Goal: Task Accomplishment & Management: Manage account settings

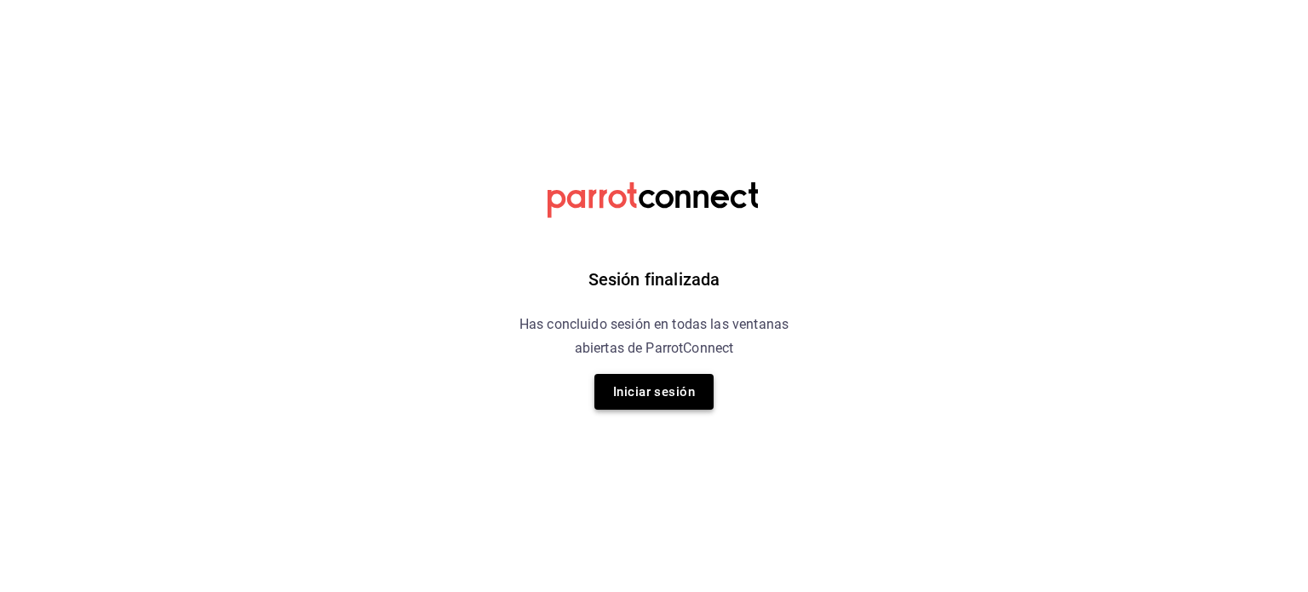
click at [684, 395] on button "Iniciar sesión" at bounding box center [653, 392] width 119 height 36
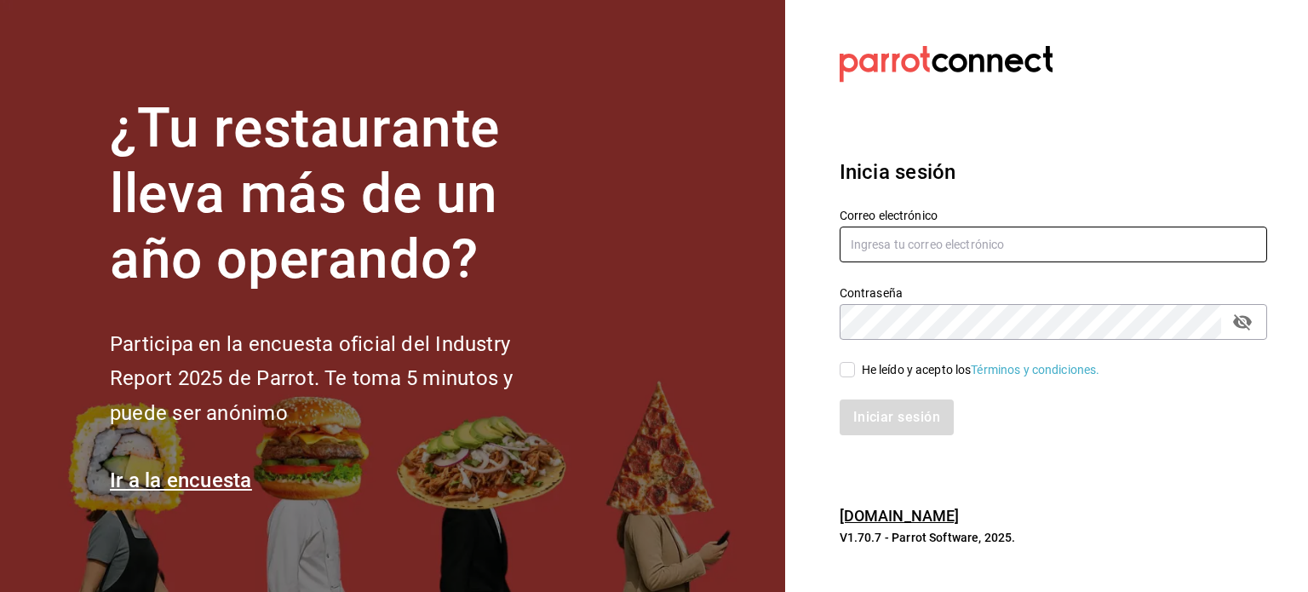
type input "auxiliarcontable@xoulart.com"
click at [898, 415] on div "Iniciar sesión" at bounding box center [1053, 417] width 427 height 36
click at [856, 373] on span "He leído y acepto los Términos y condiciones." at bounding box center [977, 370] width 245 height 18
click at [855, 373] on input "He leído y acepto los Términos y condiciones." at bounding box center [847, 369] width 15 height 15
checkbox input "true"
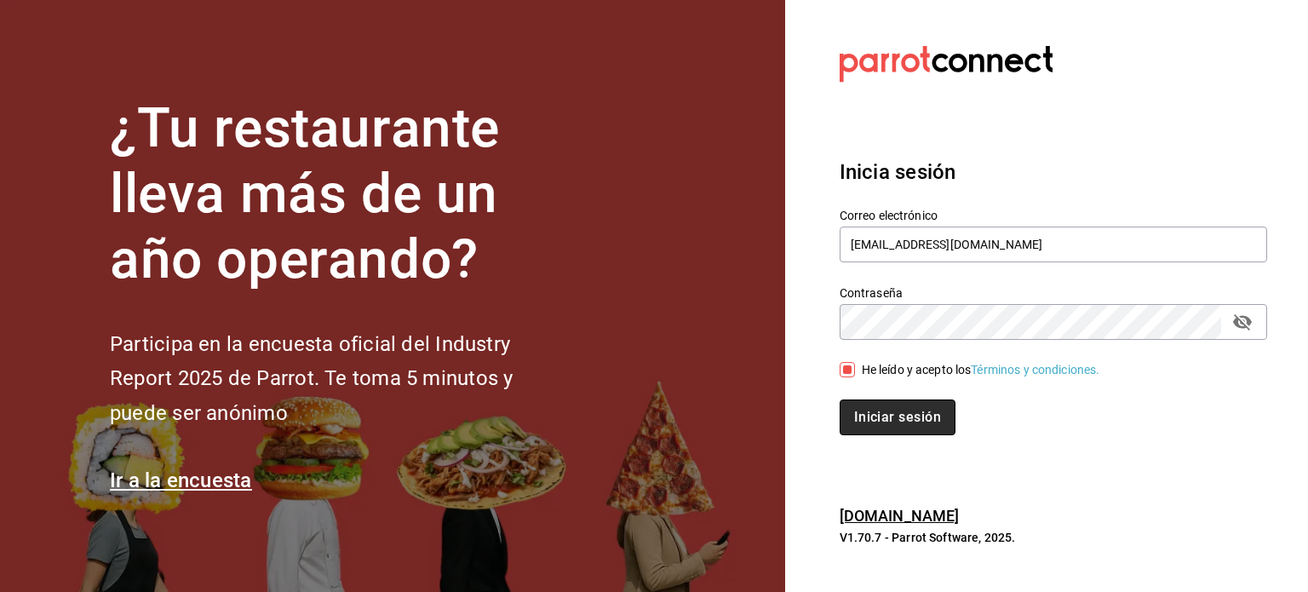
click at [875, 404] on button "Iniciar sesión" at bounding box center [898, 417] width 116 height 36
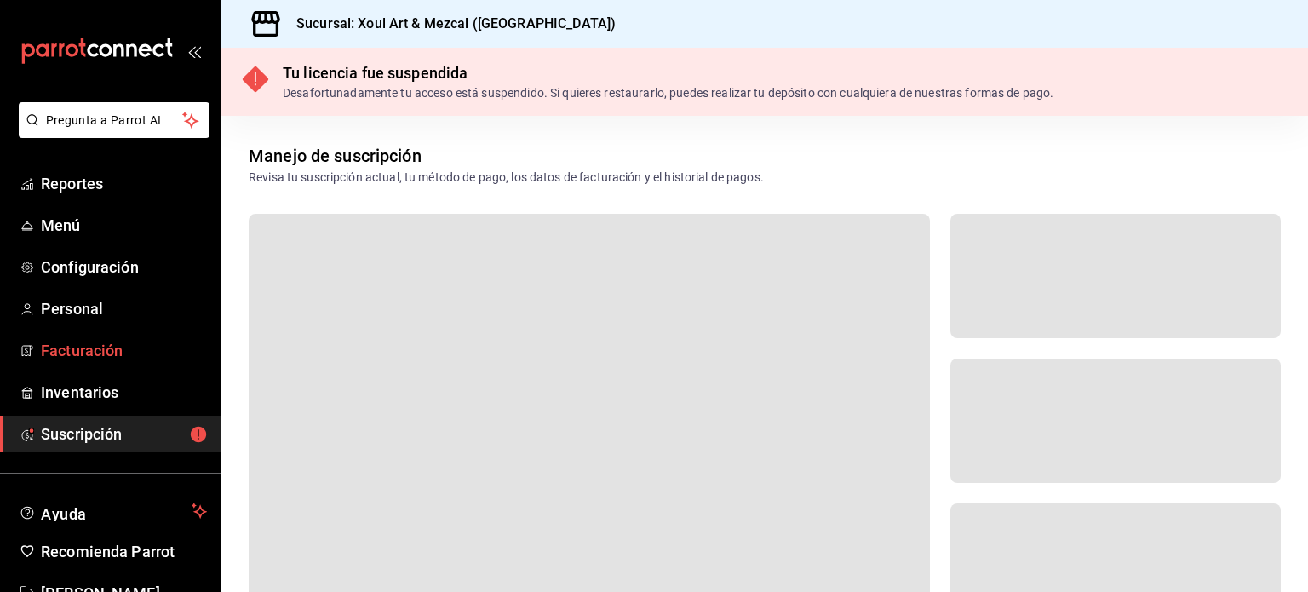
click at [100, 360] on span "Facturación" at bounding box center [124, 350] width 166 height 23
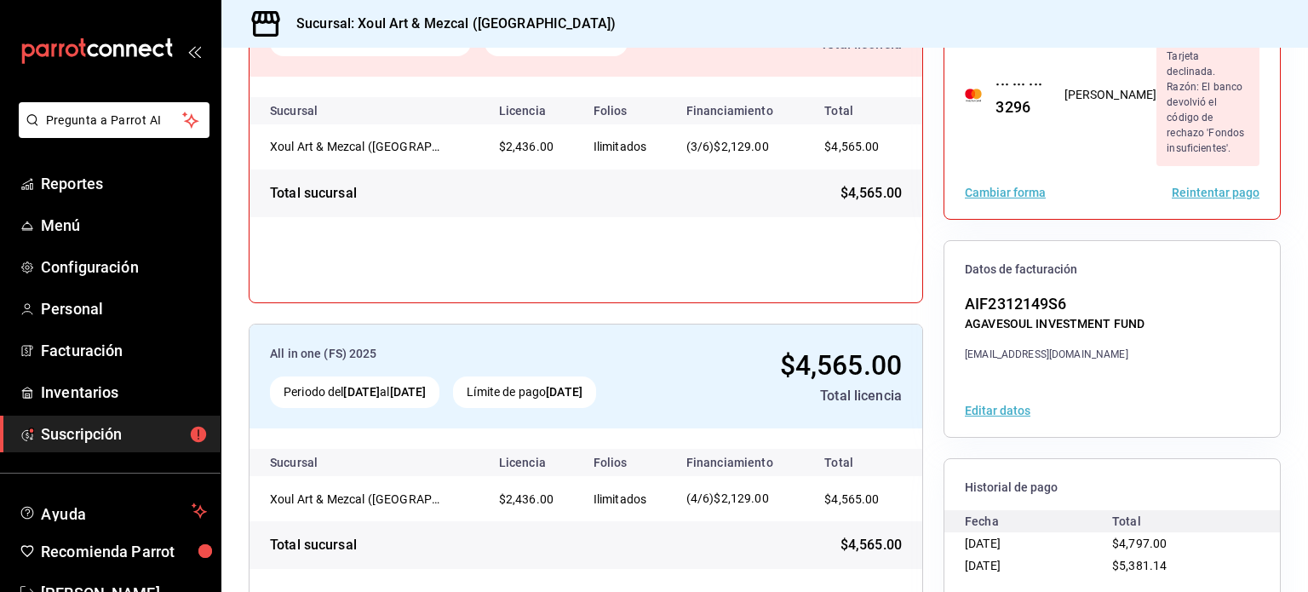
scroll to position [301, 0]
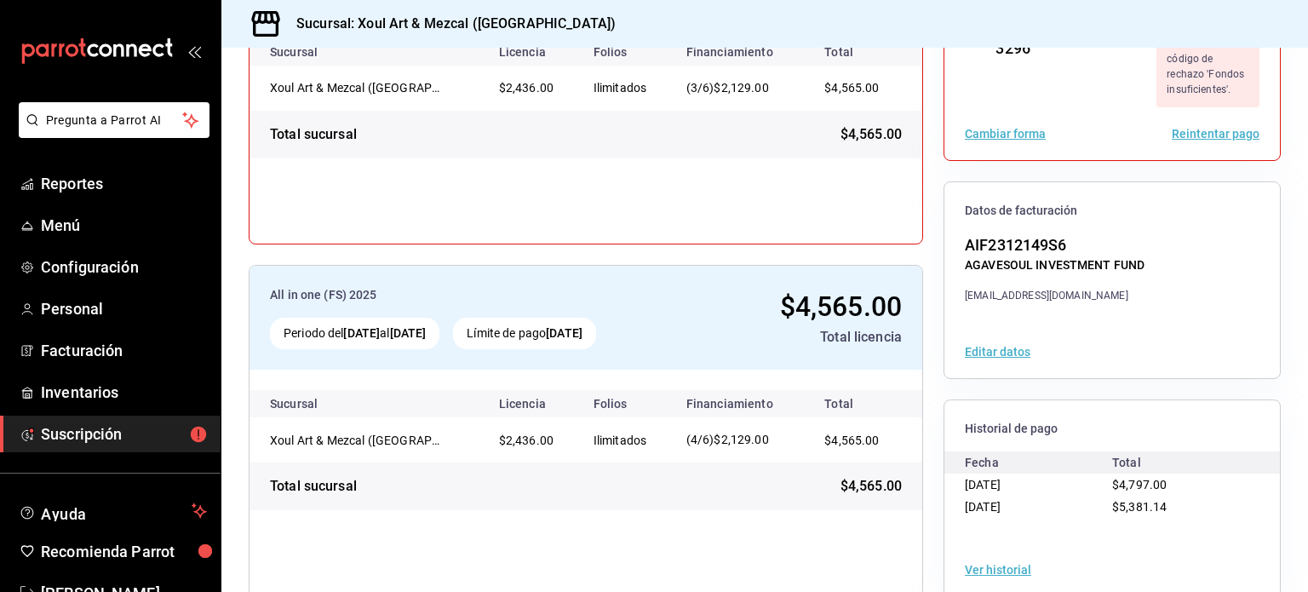
click at [986, 496] on div "[DATE]" at bounding box center [1038, 507] width 147 height 22
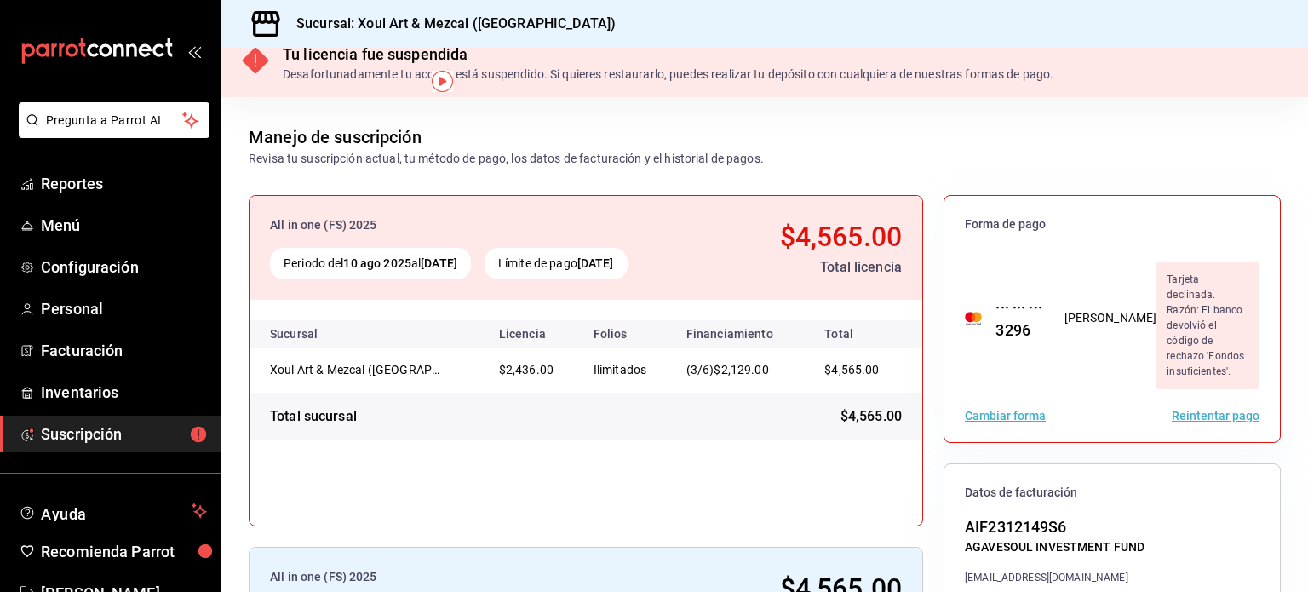
scroll to position [0, 0]
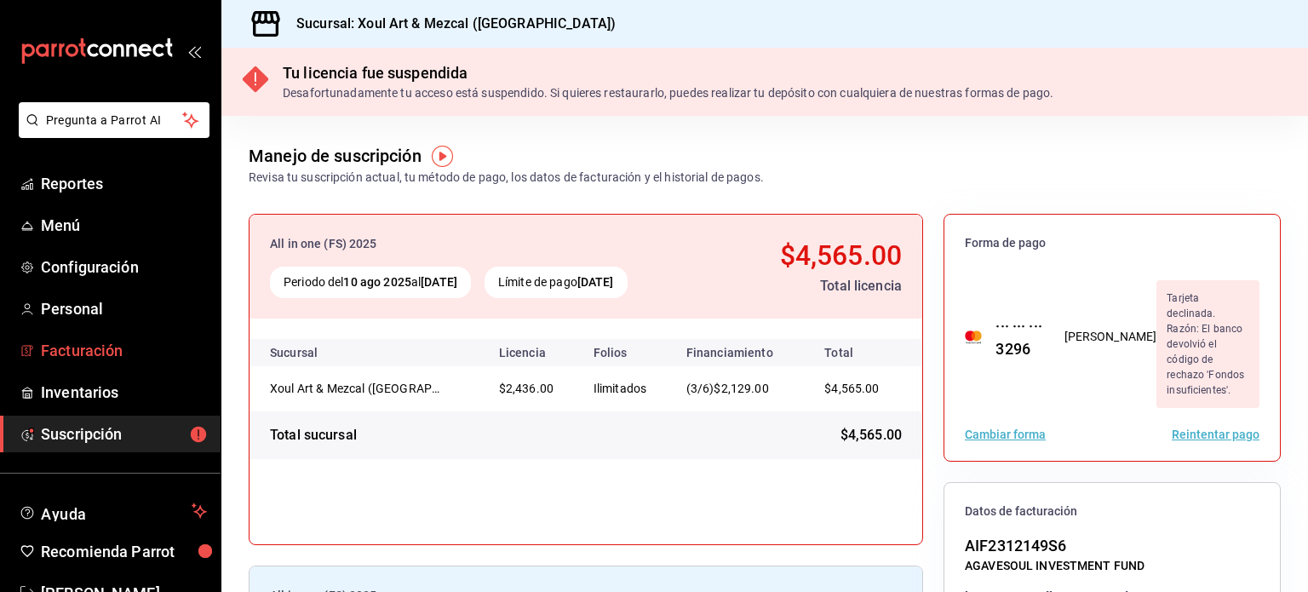
click at [177, 359] on span "Facturación" at bounding box center [124, 350] width 166 height 23
click at [181, 336] on link "Facturación" at bounding box center [110, 350] width 221 height 37
click at [437, 159] on img "button" at bounding box center [442, 156] width 21 height 21
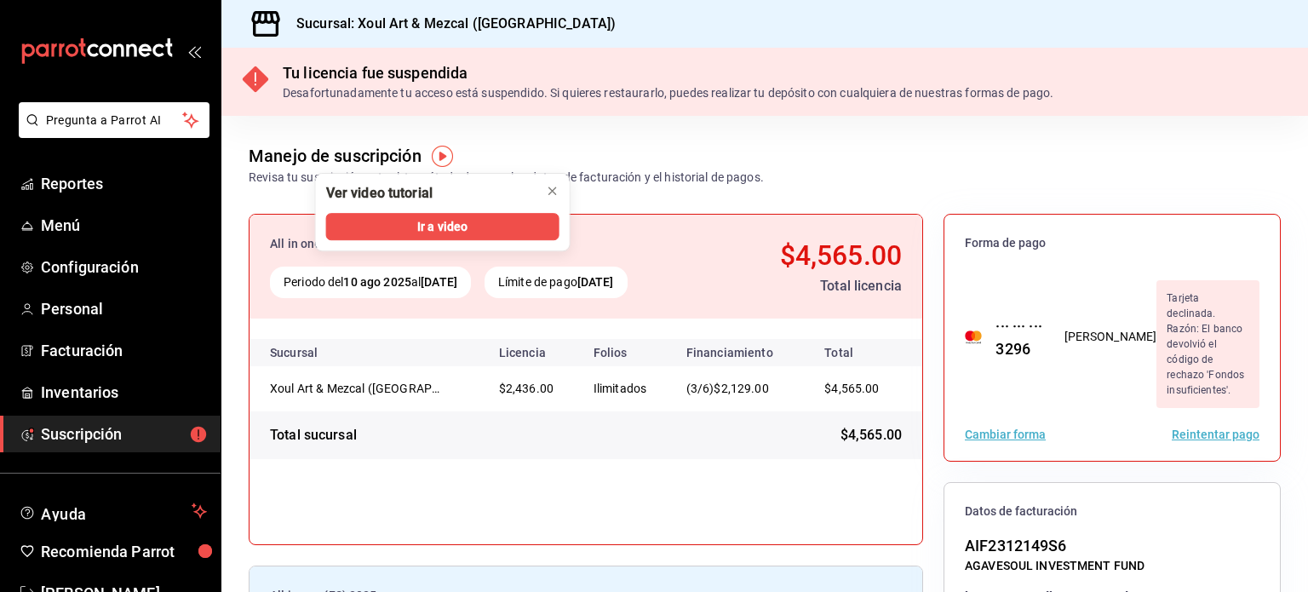
click at [882, 168] on div "Manejo de suscripción Revisa tu suscripción actual, tu método de pago, los dato…" at bounding box center [764, 151] width 1087 height 71
click at [508, 376] on td "$2,436.00" at bounding box center [532, 388] width 95 height 45
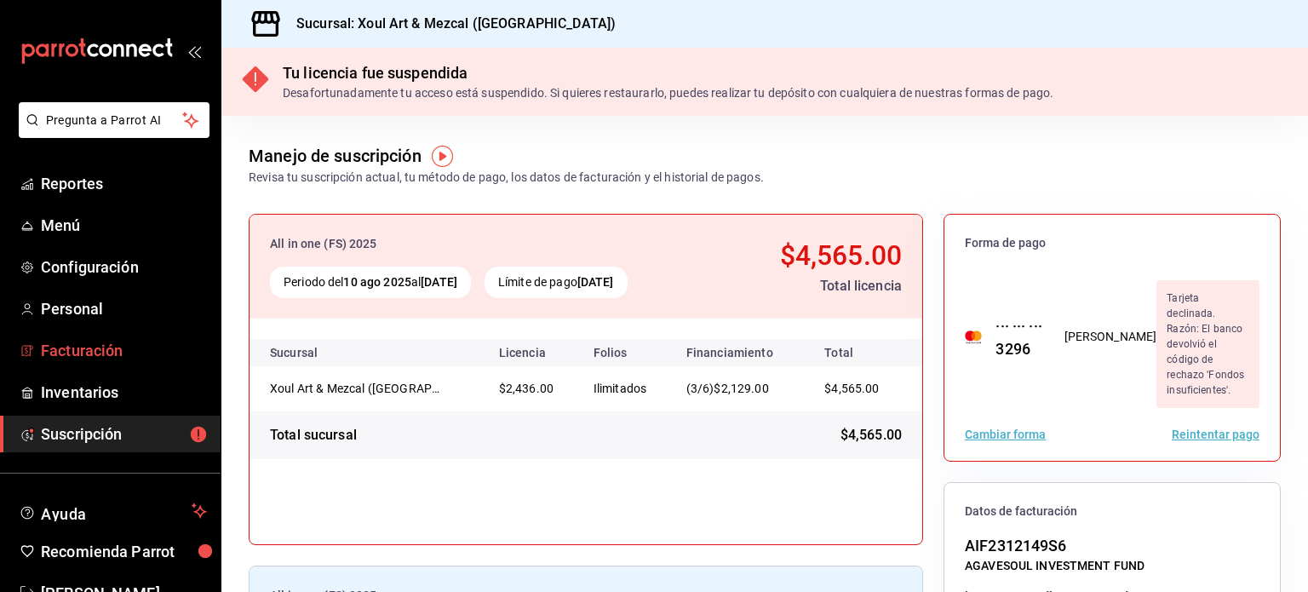
click at [102, 333] on link "Facturación" at bounding box center [110, 350] width 221 height 37
